Goal: Transaction & Acquisition: Purchase product/service

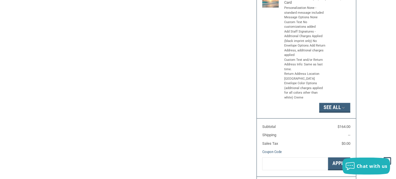
radio input "true"
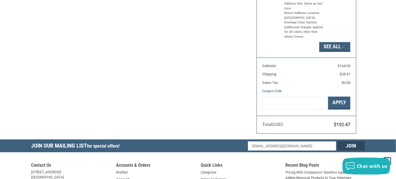
scroll to position [484, 0]
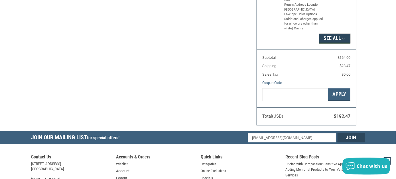
click at [344, 38] on icon "button" at bounding box center [343, 38] width 5 height 5
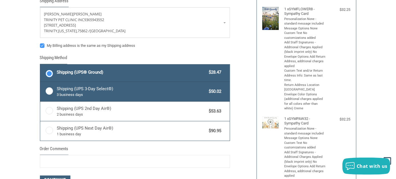
scroll to position [85, 0]
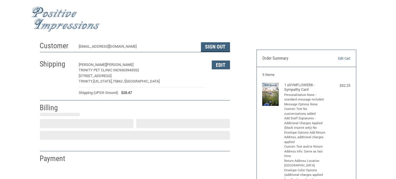
select select "US"
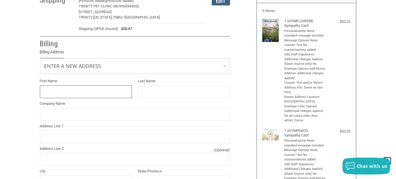
scroll to position [64, 0]
click at [98, 92] on input "First Name" at bounding box center [86, 91] width 92 height 13
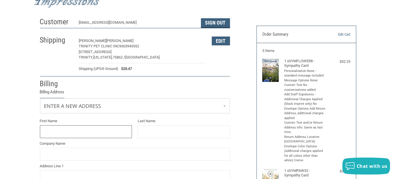
scroll to position [7, 0]
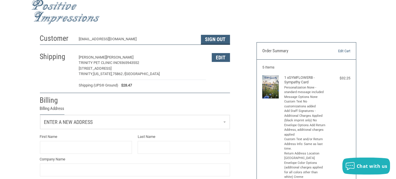
click at [67, 122] on span "Enter a new address" at bounding box center [68, 122] width 49 height 6
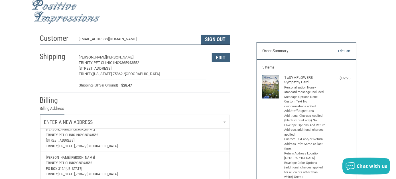
scroll to position [0, 0]
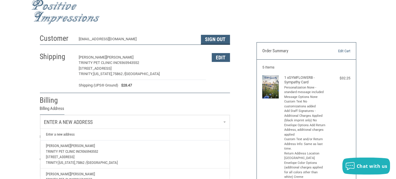
click at [63, 152] on span "Trinity Pet Clinic Inc" at bounding box center [63, 151] width 35 height 4
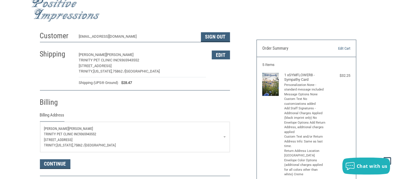
scroll to position [7, 0]
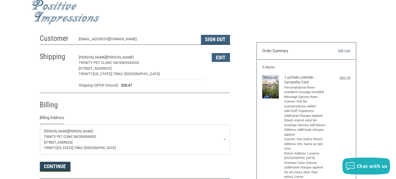
click at [53, 163] on button "Continue" at bounding box center [55, 167] width 30 height 10
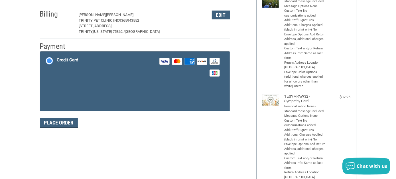
scroll to position [101, 0]
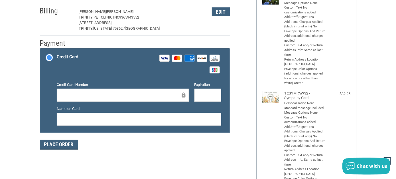
click at [82, 52] on div "Credit Card Visa Master Amex Discover Diners Club JCB" at bounding box center [139, 63] width 164 height 23
click at [40, 49] on input "Credit Card Visa Master Amex Discover Diners Club JCB" at bounding box center [40, 49] width 0 height 0
click at [105, 65] on div "Credit Card Visa Master Amex Discover Diners Club JCB" at bounding box center [139, 63] width 164 height 23
click at [40, 49] on input "Credit Card Visa Master Amex Discover Diners Club JCB" at bounding box center [40, 49] width 0 height 0
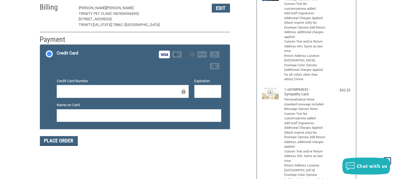
scroll to position [130, 0]
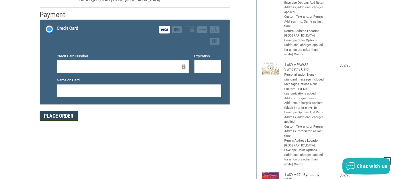
click at [63, 116] on button "Place Order" at bounding box center [59, 116] width 38 height 10
